Goal: Task Accomplishment & Management: Manage account settings

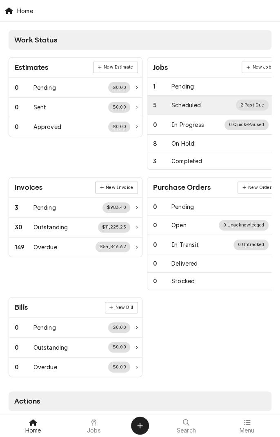
click at [190, 107] on div "Scheduled" at bounding box center [185, 105] width 29 height 9
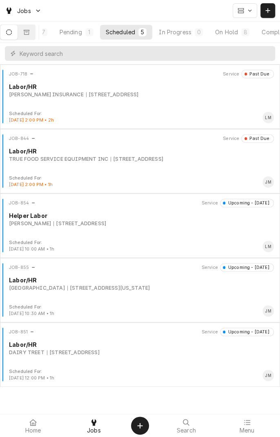
scroll to position [0, 76]
click at [195, 33] on div "On Hold" at bounding box center [191, 32] width 23 height 9
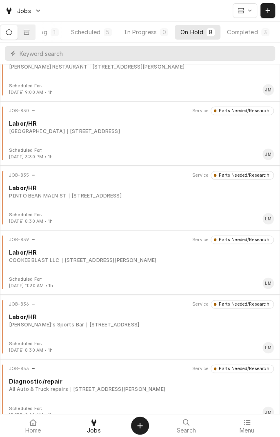
scroll to position [166, 0]
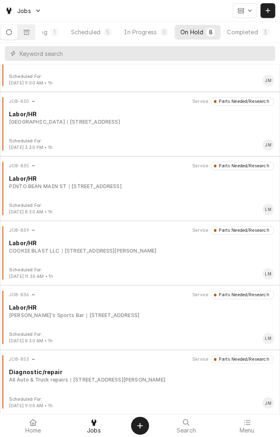
click at [169, 378] on div "All Auto & Truck repairs 8102 N Navarro St, Victoria, TX 77904" at bounding box center [141, 379] width 265 height 7
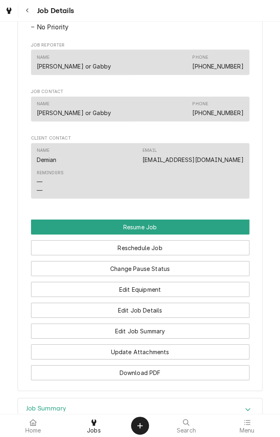
scroll to position [580, 0]
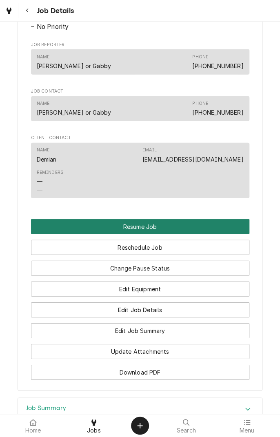
click at [177, 233] on button "Resume Job" at bounding box center [140, 226] width 218 height 15
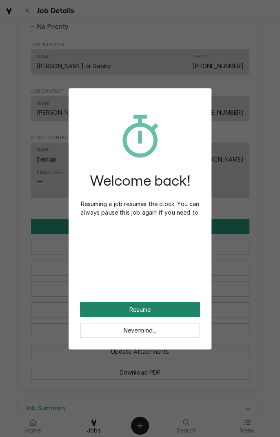
click at [169, 309] on button "Resume" at bounding box center [140, 309] width 120 height 15
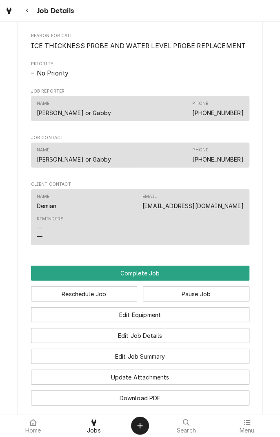
scroll to position [470, 0]
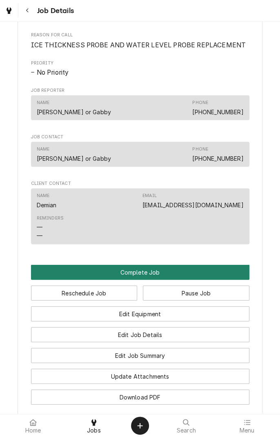
click at [237, 280] on button "Complete Job" at bounding box center [140, 271] width 218 height 15
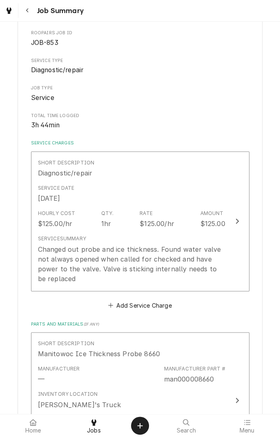
scroll to position [82, 0]
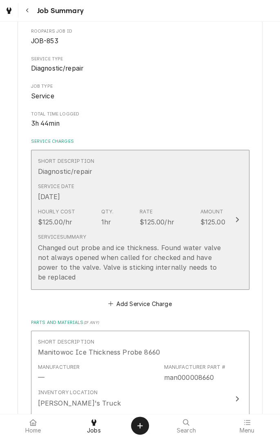
click at [226, 192] on button "Short Description Diagnostic/repair Service Date [DATE] Hourly Cost $125.00/hr …" at bounding box center [140, 220] width 218 height 140
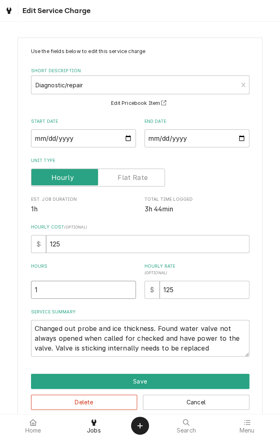
click at [62, 291] on input "1" at bounding box center [83, 290] width 105 height 18
type textarea "x"
type input "2"
type textarea "x"
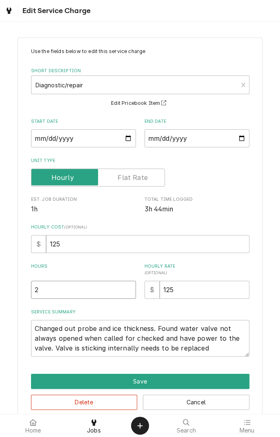
scroll to position [13, 0]
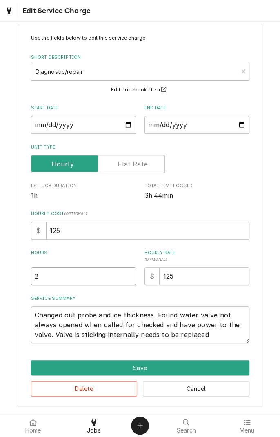
type input "2.5"
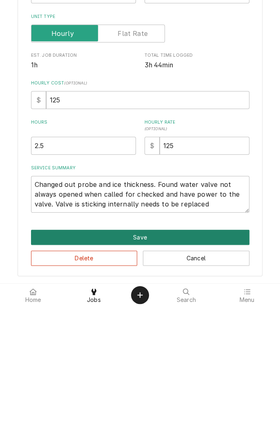
click at [212, 369] on button "Save" at bounding box center [140, 367] width 218 height 15
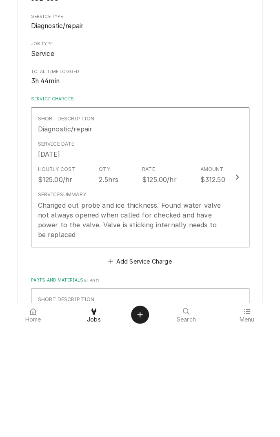
type textarea "x"
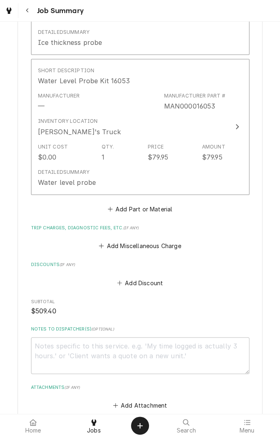
scroll to position [497, 0]
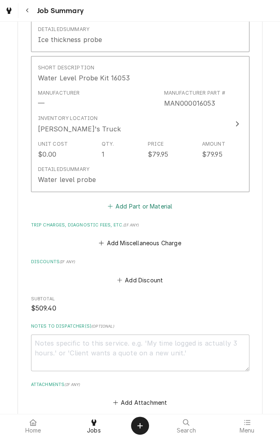
click at [168, 204] on button "Add Part or Material" at bounding box center [139, 205] width 67 height 11
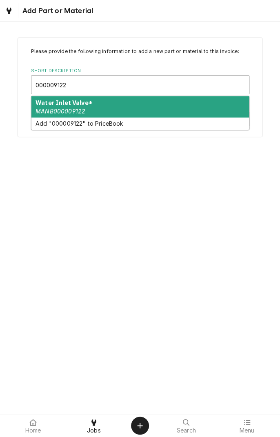
click at [138, 105] on div "Water Inlet Valve* MANB000009122" at bounding box center [140, 106] width 218 height 21
type input "000009122"
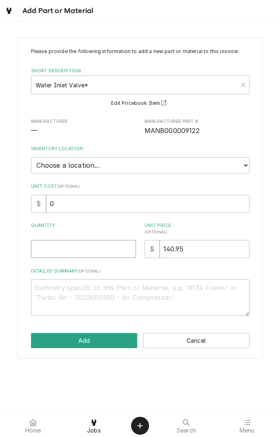
click at [100, 245] on input "Quantity" at bounding box center [83, 249] width 105 height 18
type textarea "x"
type input "1"
type textarea "x"
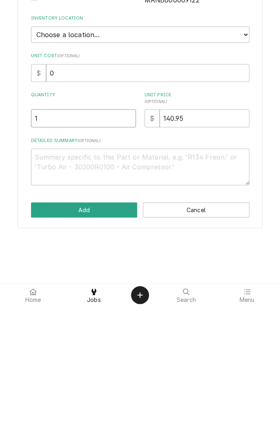
type input "1"
click at [167, 291] on textarea "Detailed Summary ( optional )" at bounding box center [140, 297] width 218 height 37
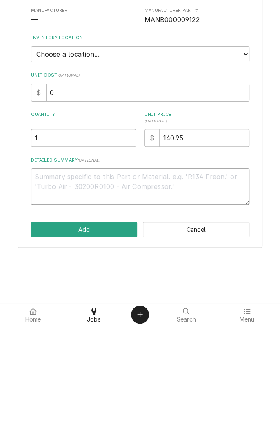
type textarea "x"
type textarea "W"
type textarea "x"
type textarea "Wa"
type textarea "x"
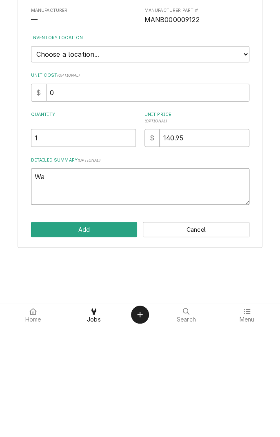
type textarea "Water"
type textarea "x"
type textarea "Water valve"
click at [59, 340] on button "Add" at bounding box center [84, 340] width 107 height 15
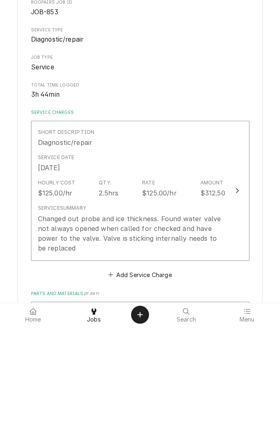
type textarea "x"
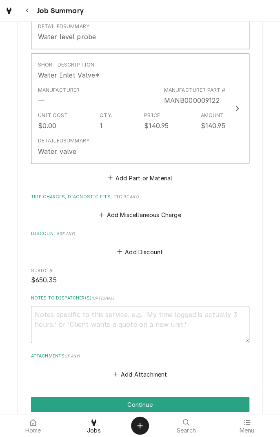
scroll to position [693, 0]
